Goal: Task Accomplishment & Management: Manage account settings

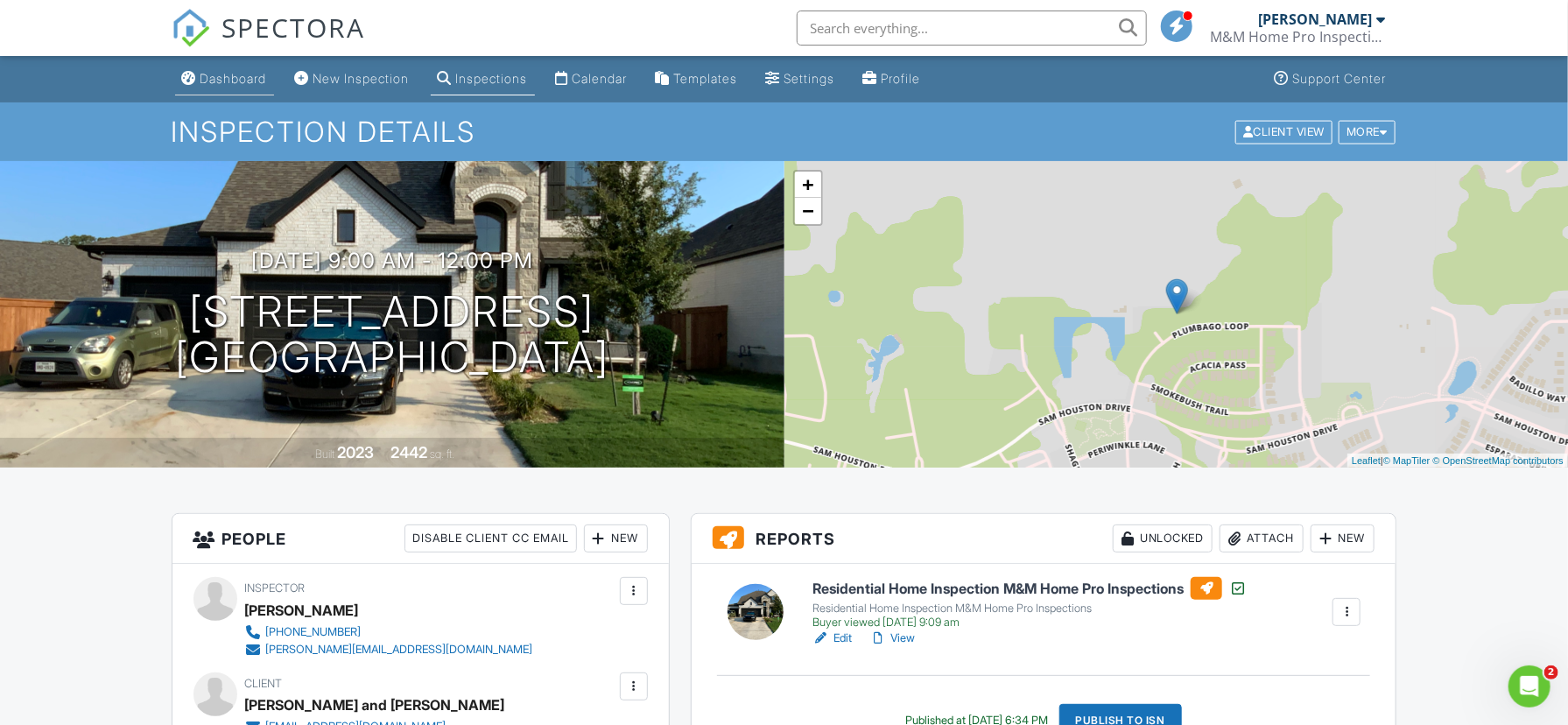
click at [236, 85] on div "Dashboard" at bounding box center [233, 78] width 67 height 14
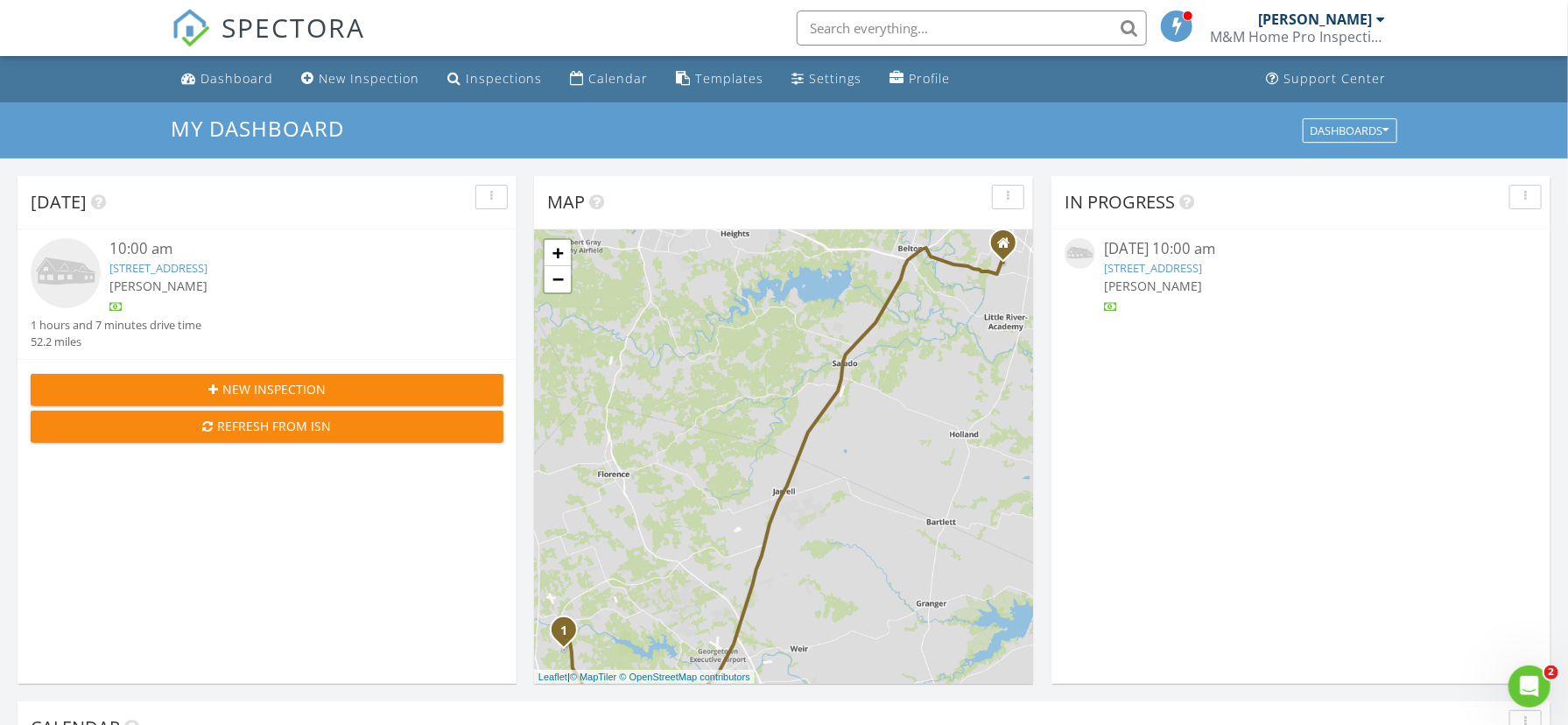
click at [207, 266] on link "305 Bristlecone Bnd, Liberty Hill, TX 78642" at bounding box center [158, 268] width 98 height 15
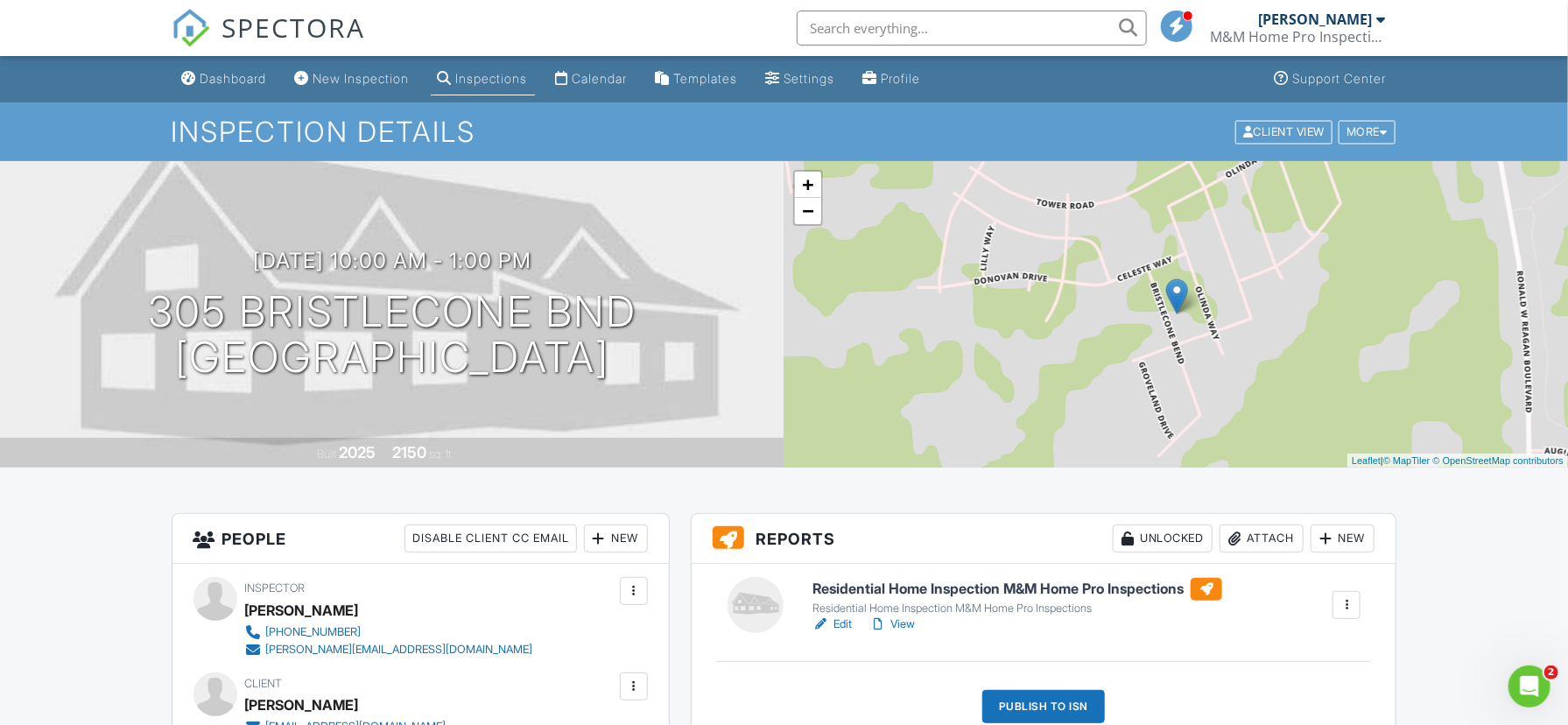
click at [851, 617] on link "Edit" at bounding box center [831, 624] width 40 height 17
